Goal: Task Accomplishment & Management: Use online tool/utility

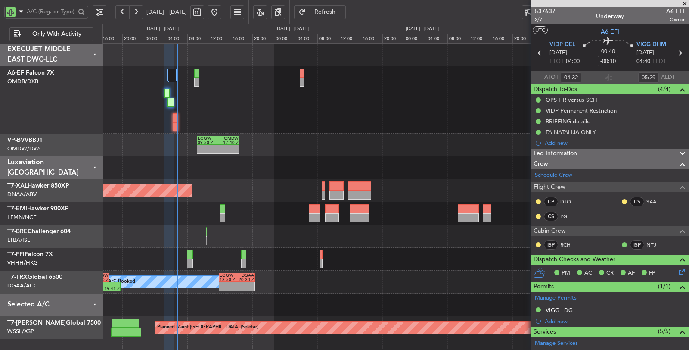
scroll to position [104, 0]
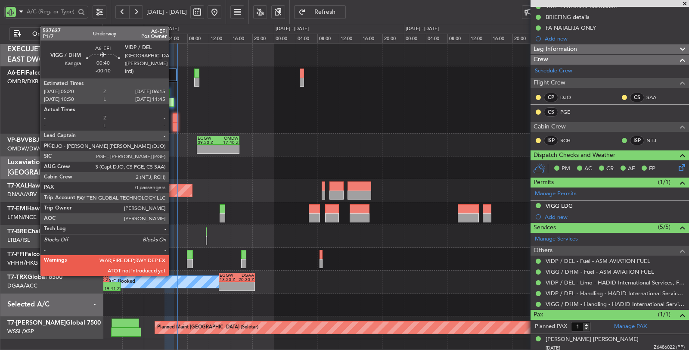
click at [173, 122] on div at bounding box center [175, 126] width 5 height 9
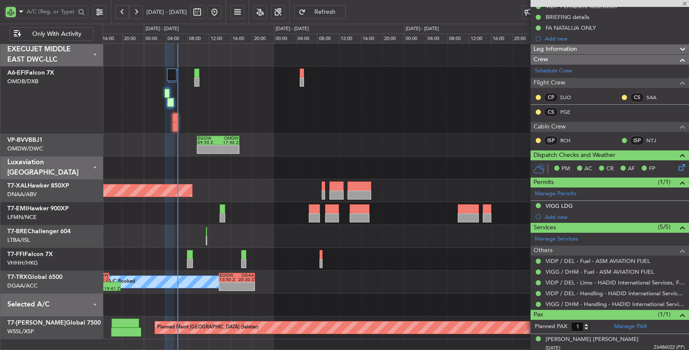
type input "0"
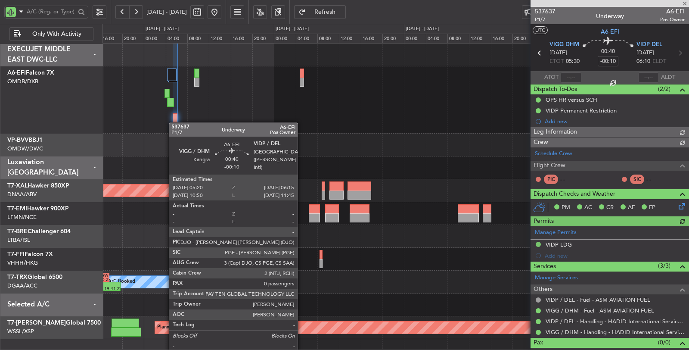
type input "Dherander Fithani (DHF)"
type input "7353"
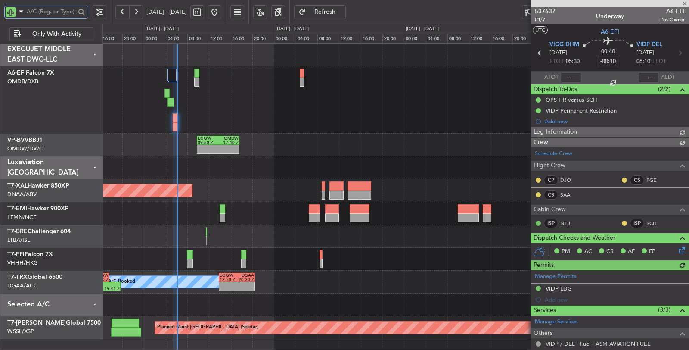
type input "Dherander Fithani (DHF)"
type input "7353"
type input "Dherander Fithani (DHF)"
type input "7353"
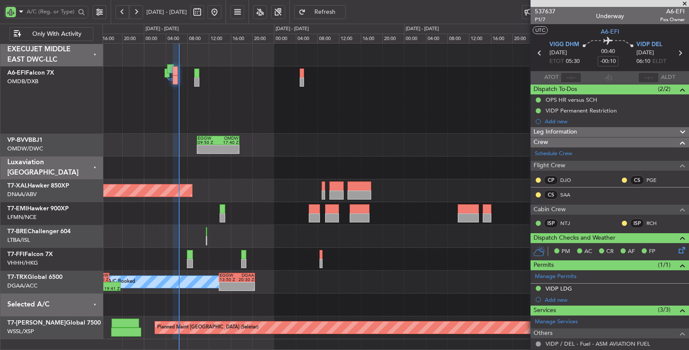
type input "Dherander Fithani (DHF)"
type input "7353"
type input "Dherander Fithani (DHF)"
type input "7353"
type input "Dherander Fithani (DHF)"
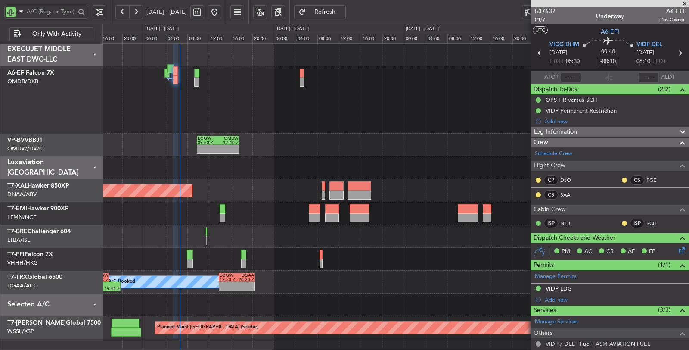
type input "7353"
